Goal: Transaction & Acquisition: Purchase product/service

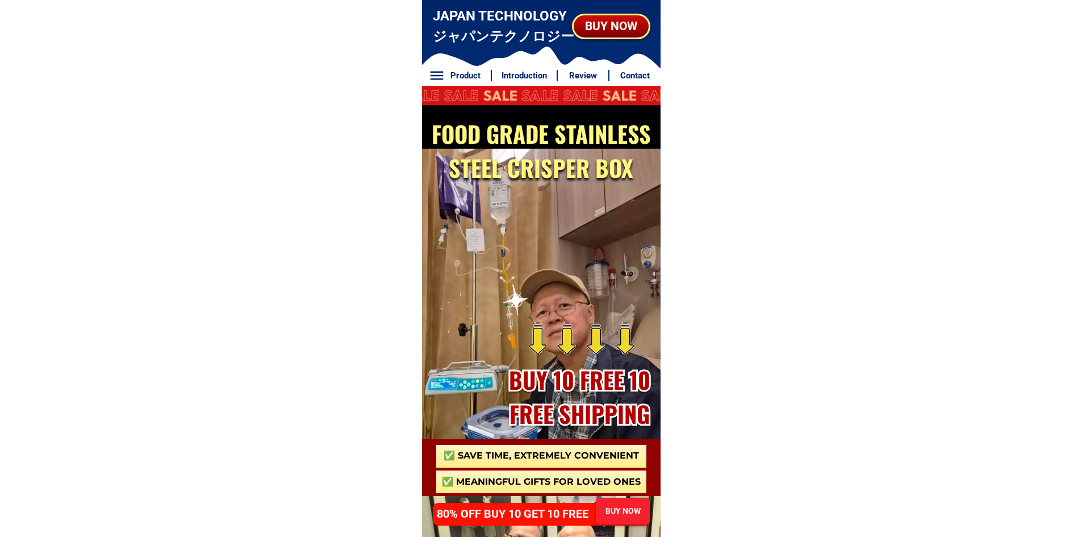
click at [604, 35] on div "BUY NOW" at bounding box center [611, 26] width 76 height 18
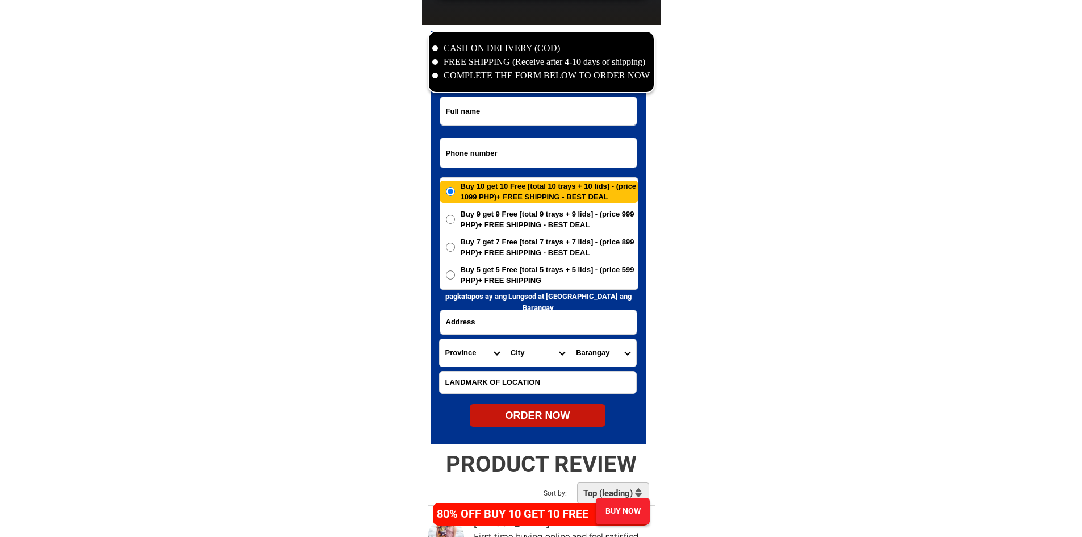
scroll to position [5486, 0]
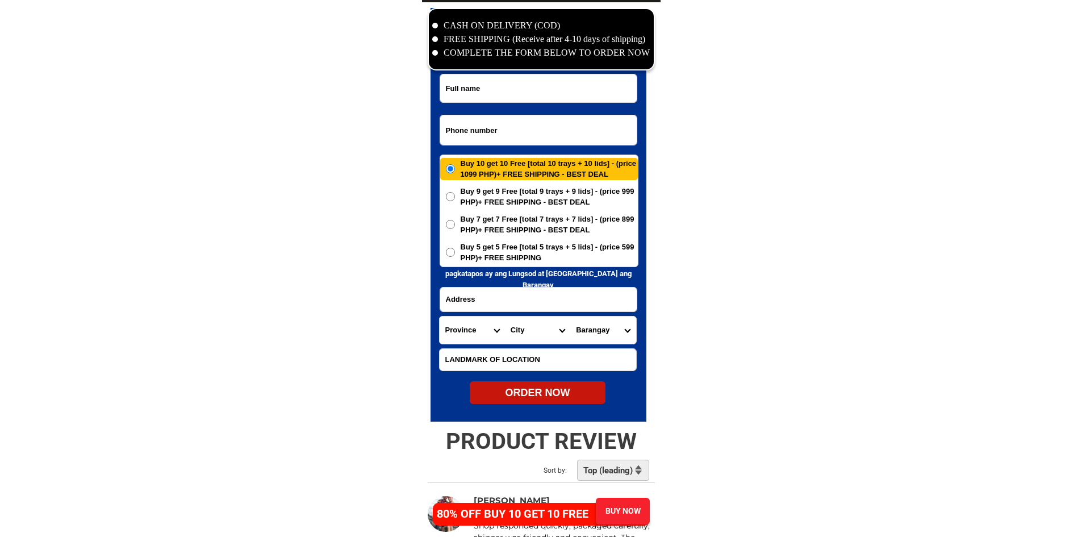
click at [555, 135] on input "Input phone_number" at bounding box center [538, 130] width 196 height 30
paste input "[URL][DOMAIN_NAME]"
paste input "09532914042"
click at [589, 132] on input "09532914042" at bounding box center [538, 130] width 196 height 30
type input "09532914042"
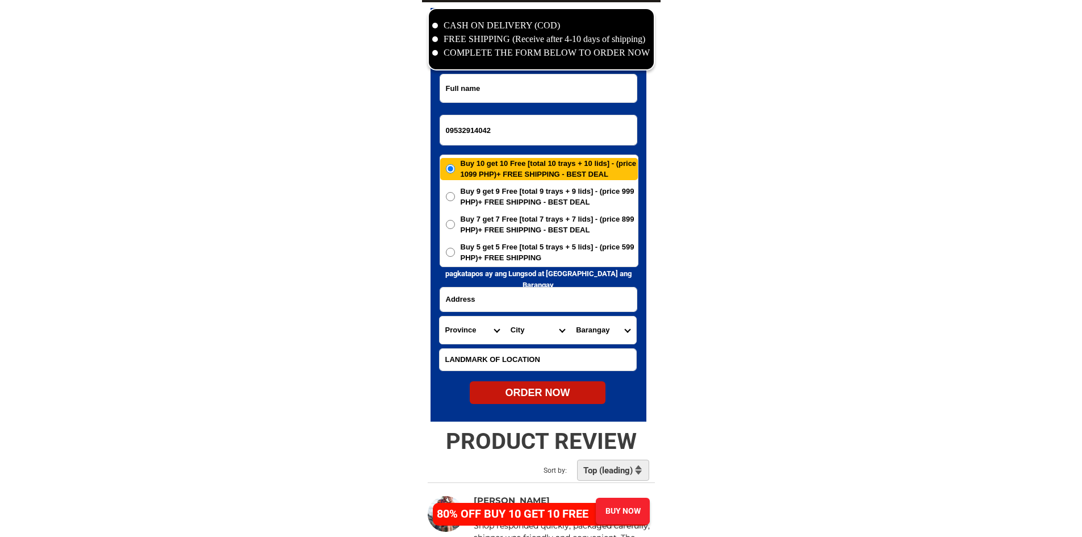
paste input "[PERSON_NAME] ferolina"
click at [564, 85] on input "[PERSON_NAME] ferolina" at bounding box center [538, 88] width 196 height 28
type input "[PERSON_NAME] ferolina"
click at [593, 304] on input "Input address" at bounding box center [538, 299] width 196 height 24
click at [545, 244] on span "Buy 5 get 5 Free [total 5 trays + 5 lids] - (price 599 PHP)+ FREE SHIPPING" at bounding box center [549, 252] width 177 height 22
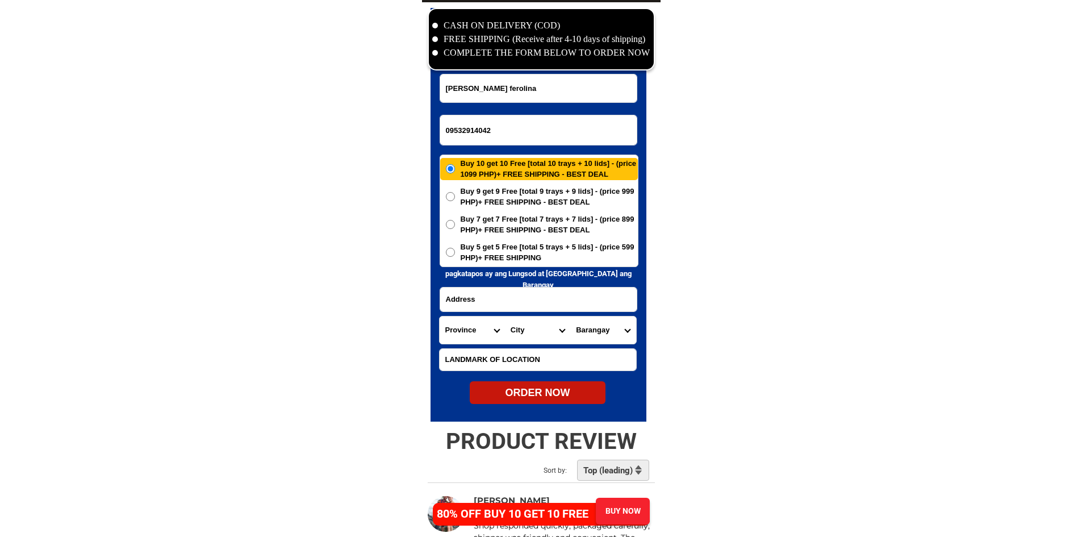
click at [455, 248] on input "Buy 5 get 5 Free [total 5 trays + 5 lids] - (price 599 PHP)+ FREE SHIPPING" at bounding box center [450, 252] width 9 height 9
radio input "true"
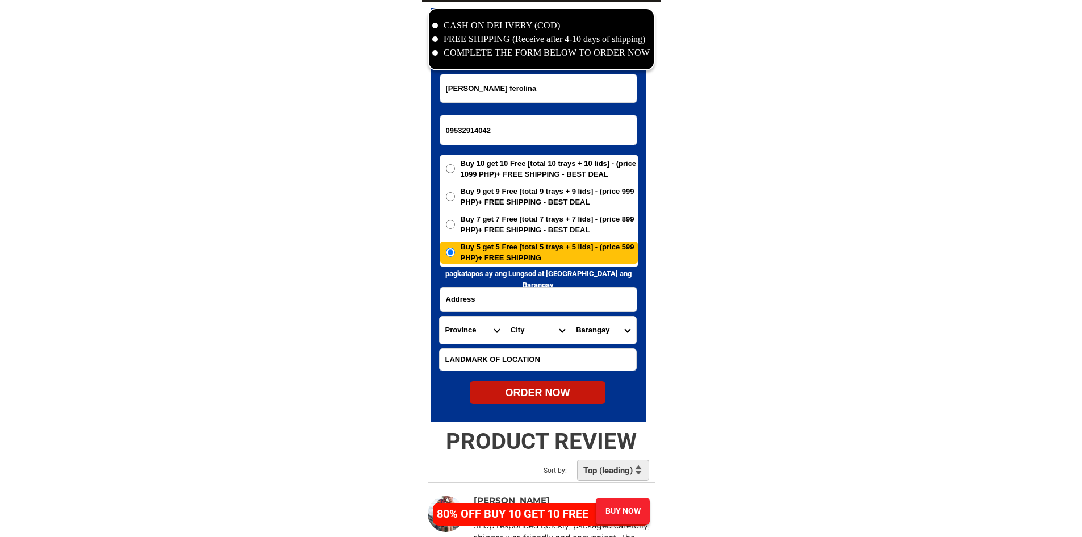
paste input "[PERSON_NAME] purok 1, barangay, [GEOGRAPHIC_DATA], [GEOGRAPHIC_DATA], [GEOGRAP…"
click at [526, 295] on input "[PERSON_NAME] purok 1, barangay, [GEOGRAPHIC_DATA], [GEOGRAPHIC_DATA], [GEOGRAP…" at bounding box center [538, 299] width 196 height 24
type input "[PERSON_NAME] purok 1, barangay, [GEOGRAPHIC_DATA], [GEOGRAPHIC_DATA], [GEOGRAP…"
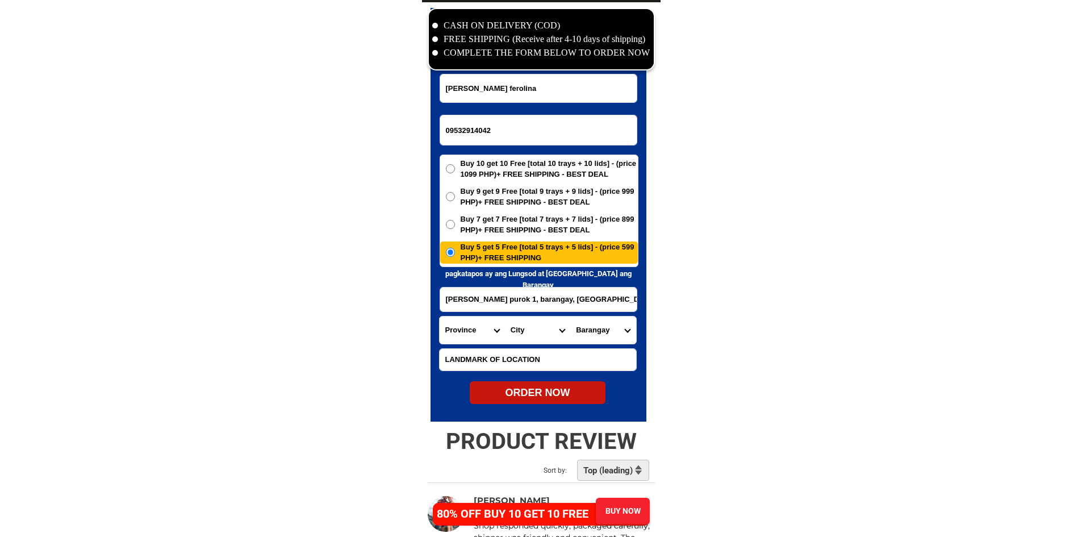
click at [476, 325] on select "Province [GEOGRAPHIC_DATA] [GEOGRAPHIC_DATA] [GEOGRAPHIC_DATA] [GEOGRAPHIC_DATA…" at bounding box center [472, 329] width 65 height 27
select select "63_626"
click at [534, 330] on select "City" at bounding box center [537, 329] width 65 height 27
select select "63_6265537"
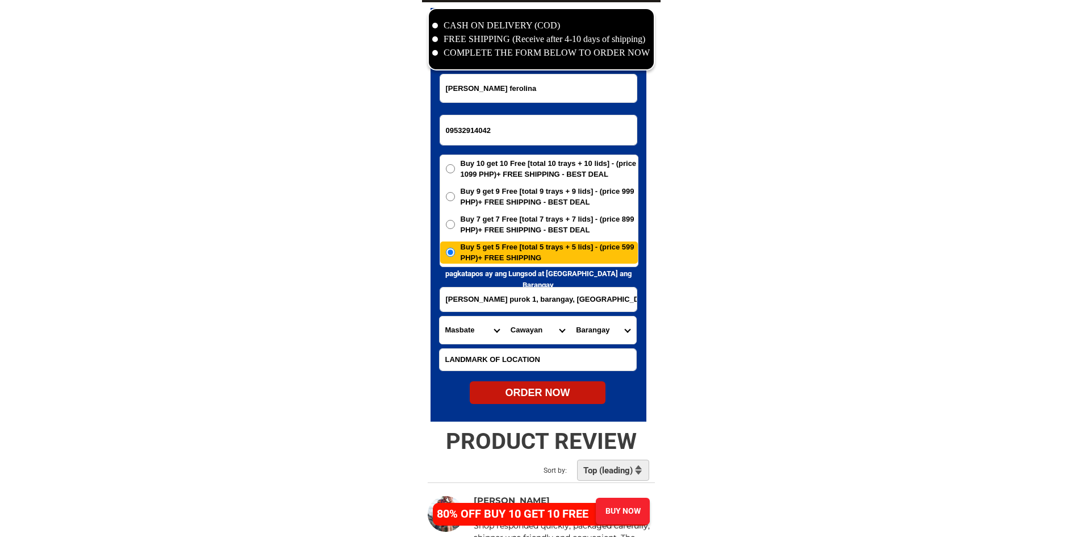
click at [584, 340] on select "Barangay Begia Cabayugan Cabungahan Calapayan Calumpang [GEOGRAPHIC_DATA] [GEOG…" at bounding box center [602, 329] width 65 height 27
select select "63_62655377350"
click at [571, 392] on div "ORDER NOW" at bounding box center [538, 392] width 136 height 15
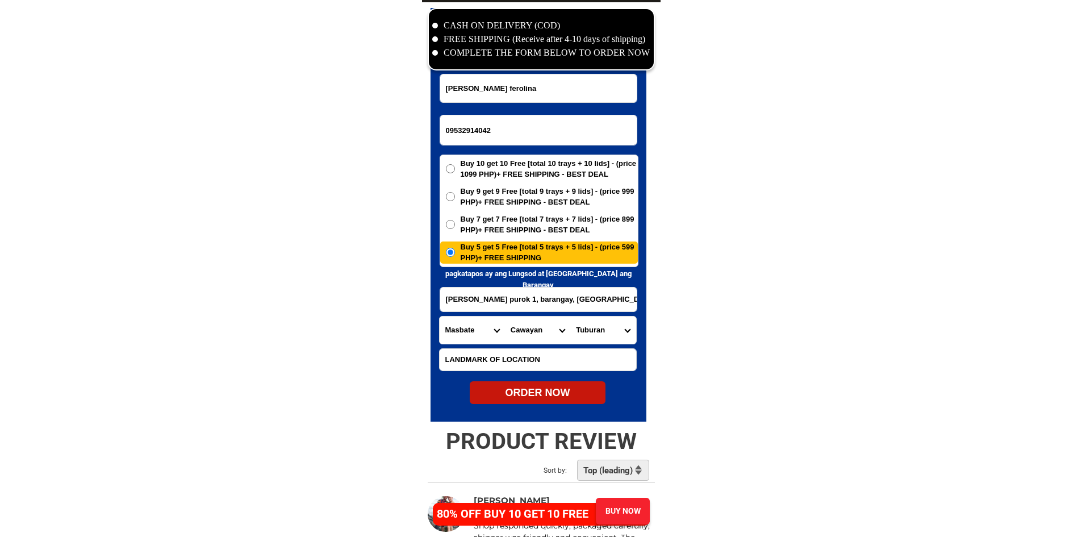
radio input "true"
